Goal: Task Accomplishment & Management: Manage account settings

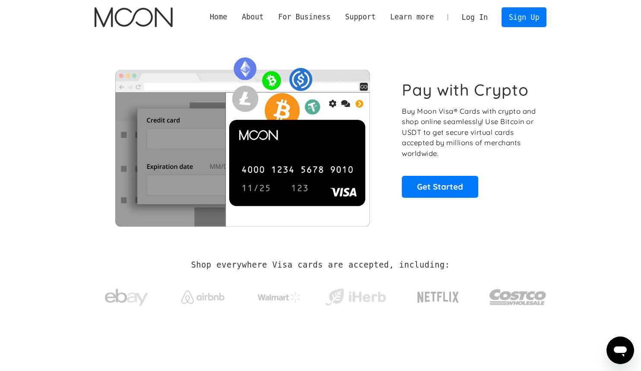
click at [484, 22] on link "Log In" at bounding box center [474, 17] width 41 height 19
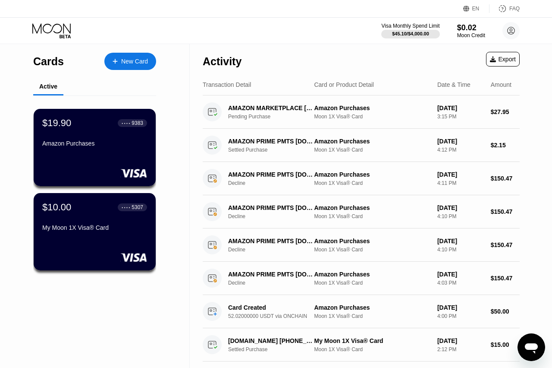
click at [128, 63] on div "New Card" at bounding box center [134, 61] width 27 height 7
